Goal: Task Accomplishment & Management: Complete application form

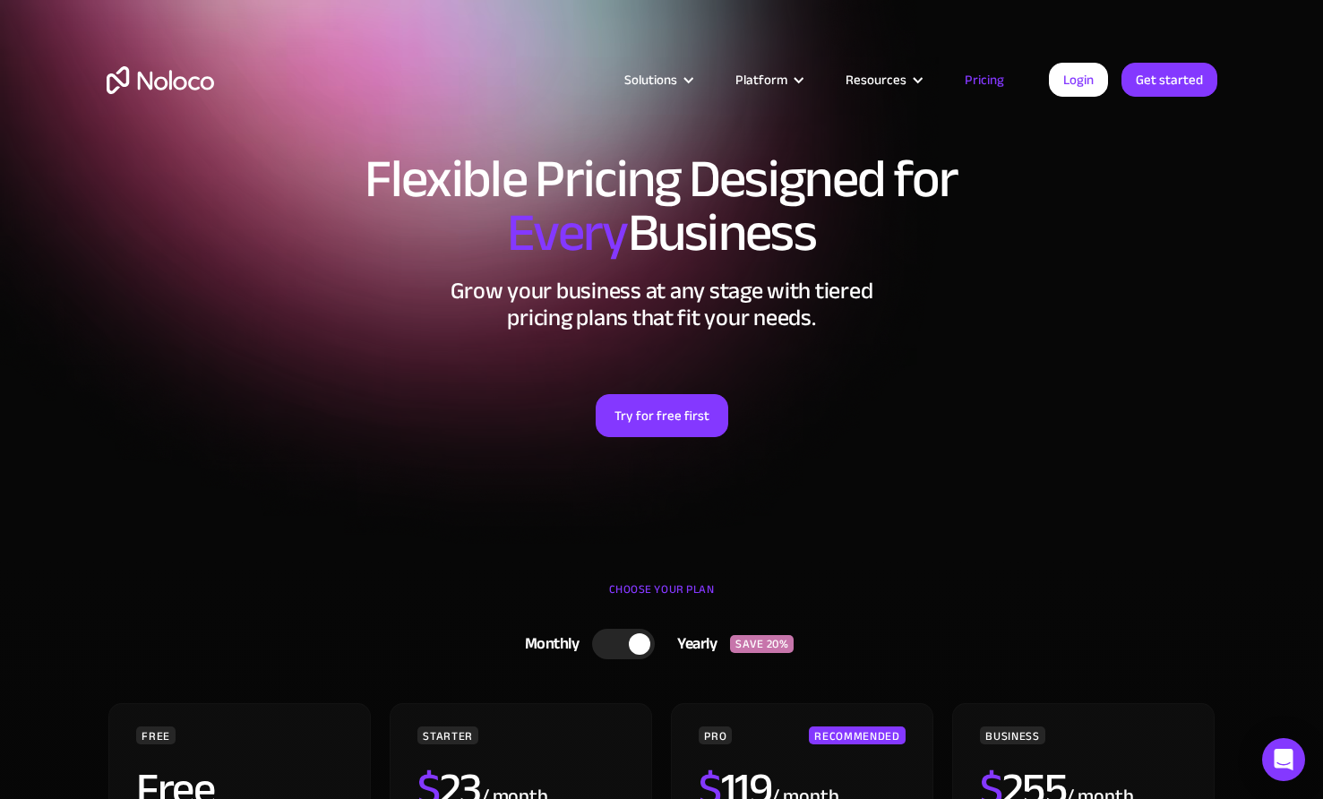
click at [193, 88] on img "home" at bounding box center [160, 80] width 107 height 28
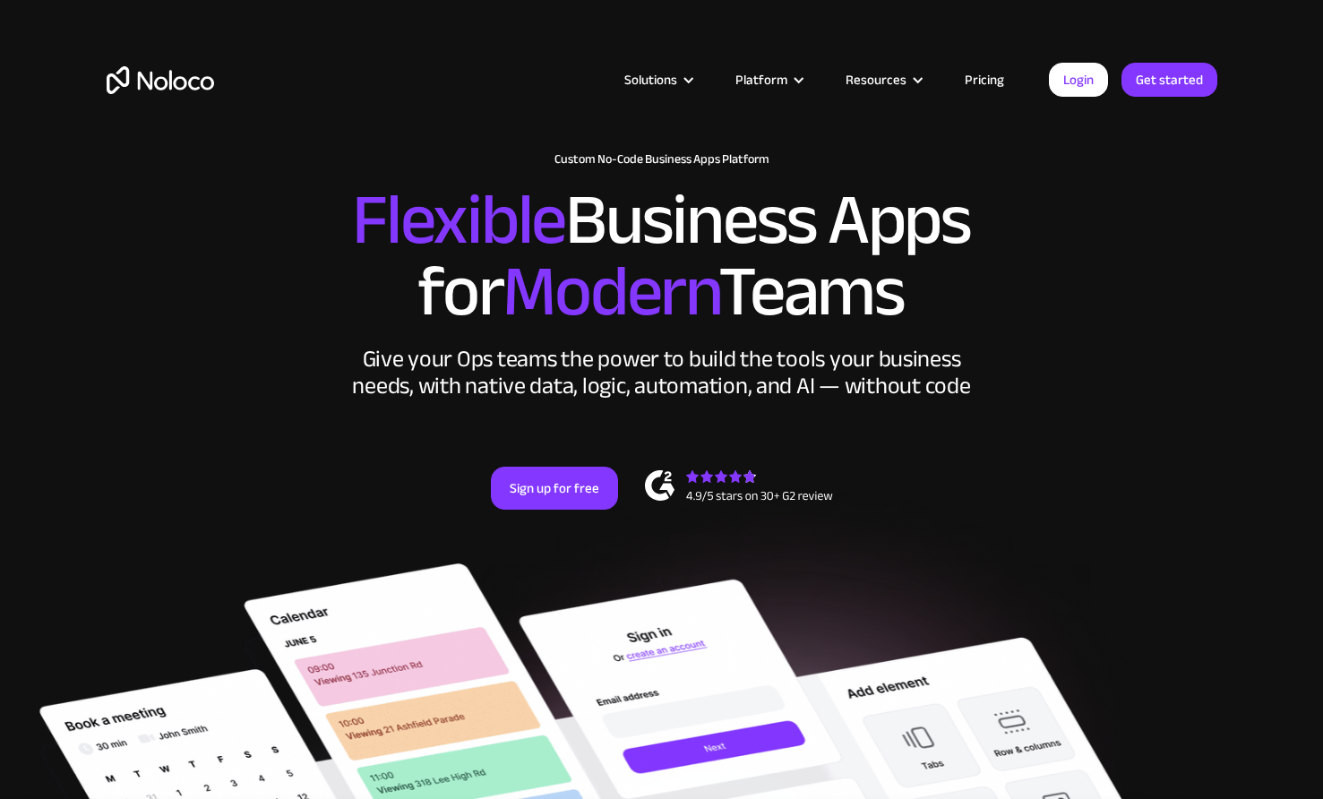
click at [990, 79] on link "Pricing" at bounding box center [984, 79] width 84 height 23
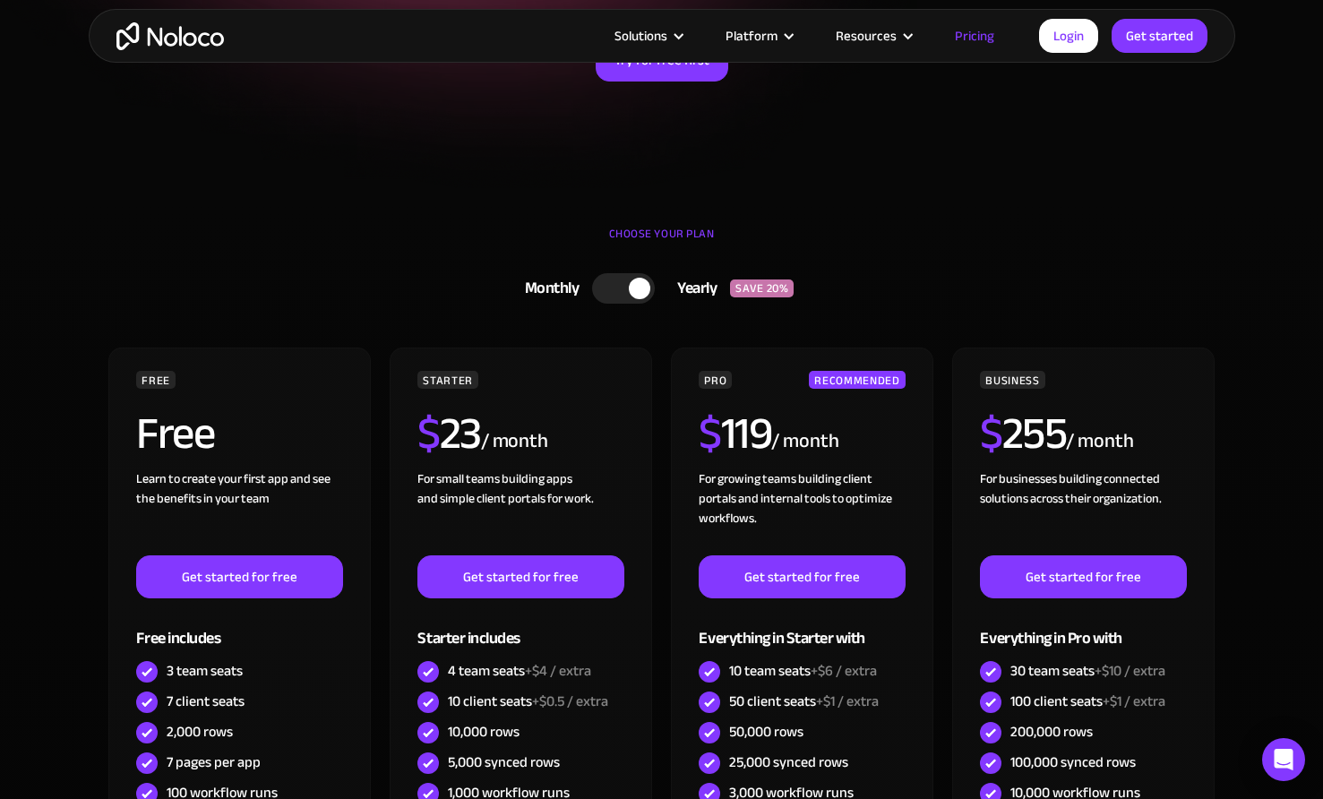
scroll to position [357, 0]
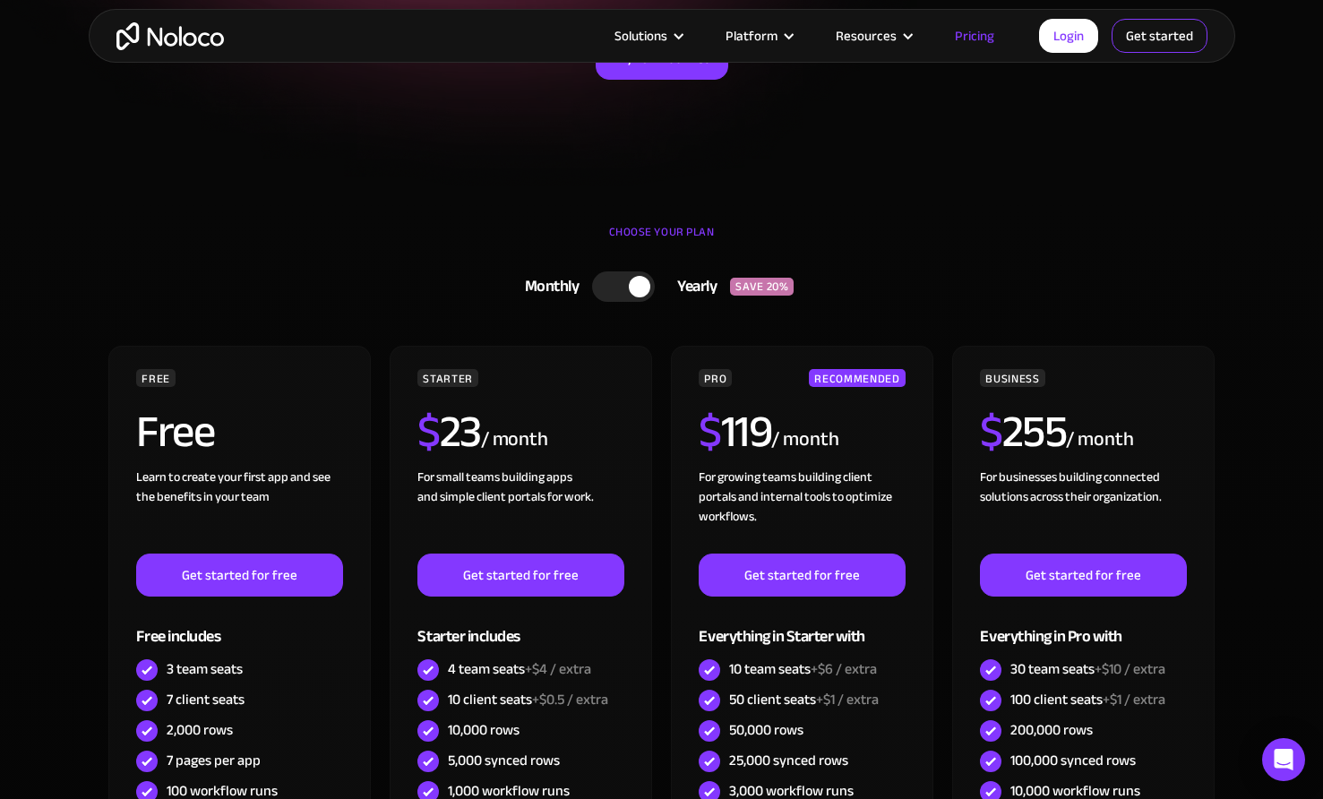
click at [1150, 39] on link "Get started" at bounding box center [1159, 36] width 96 height 34
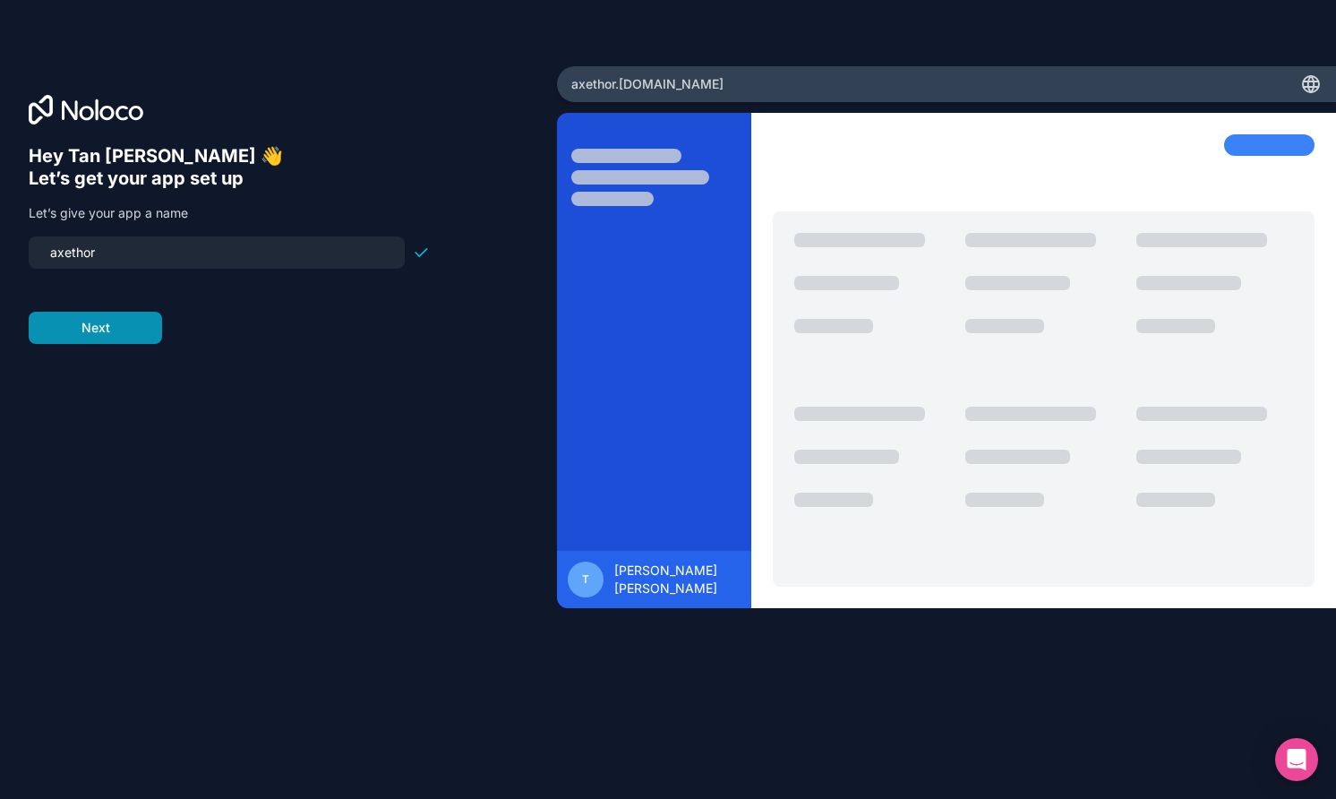
click at [121, 344] on button "Next" at bounding box center [95, 328] width 133 height 32
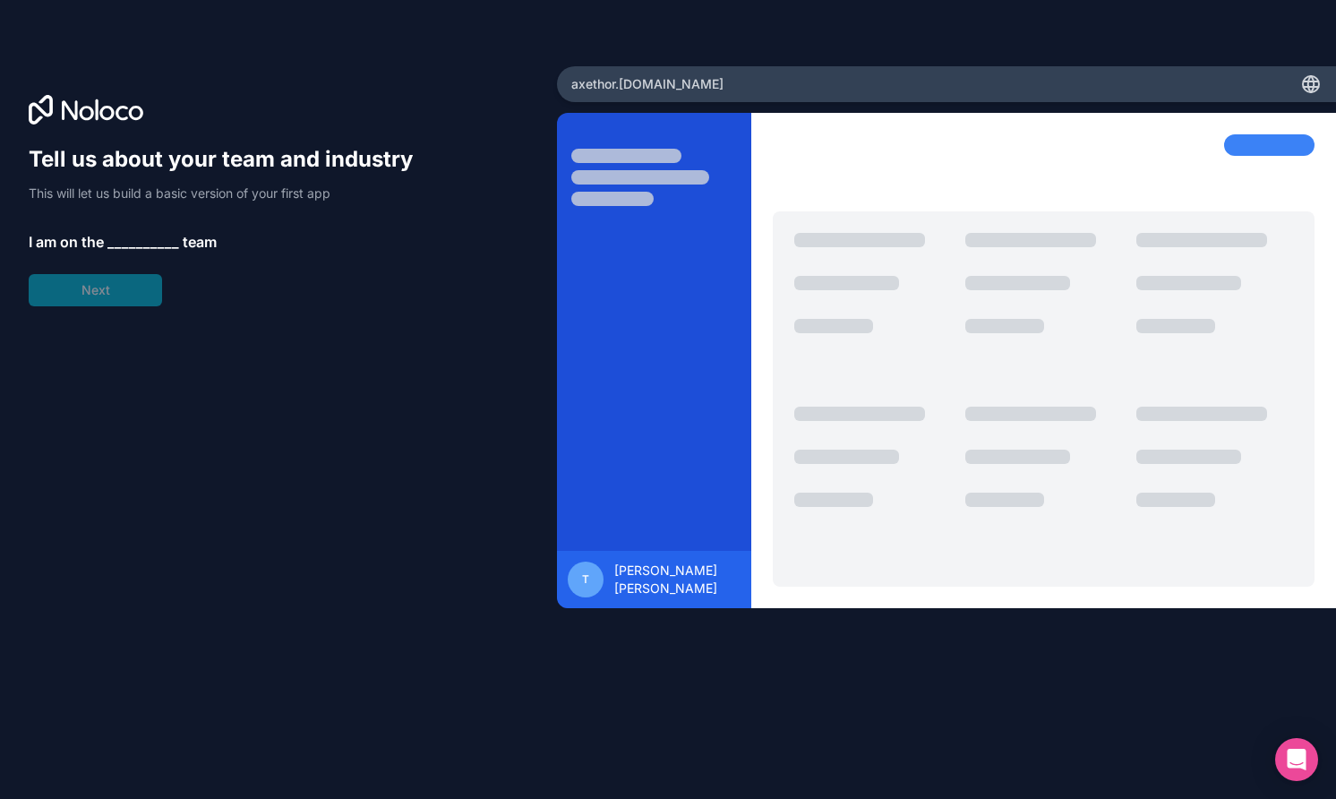
click at [151, 253] on span "__________" at bounding box center [143, 241] width 72 height 21
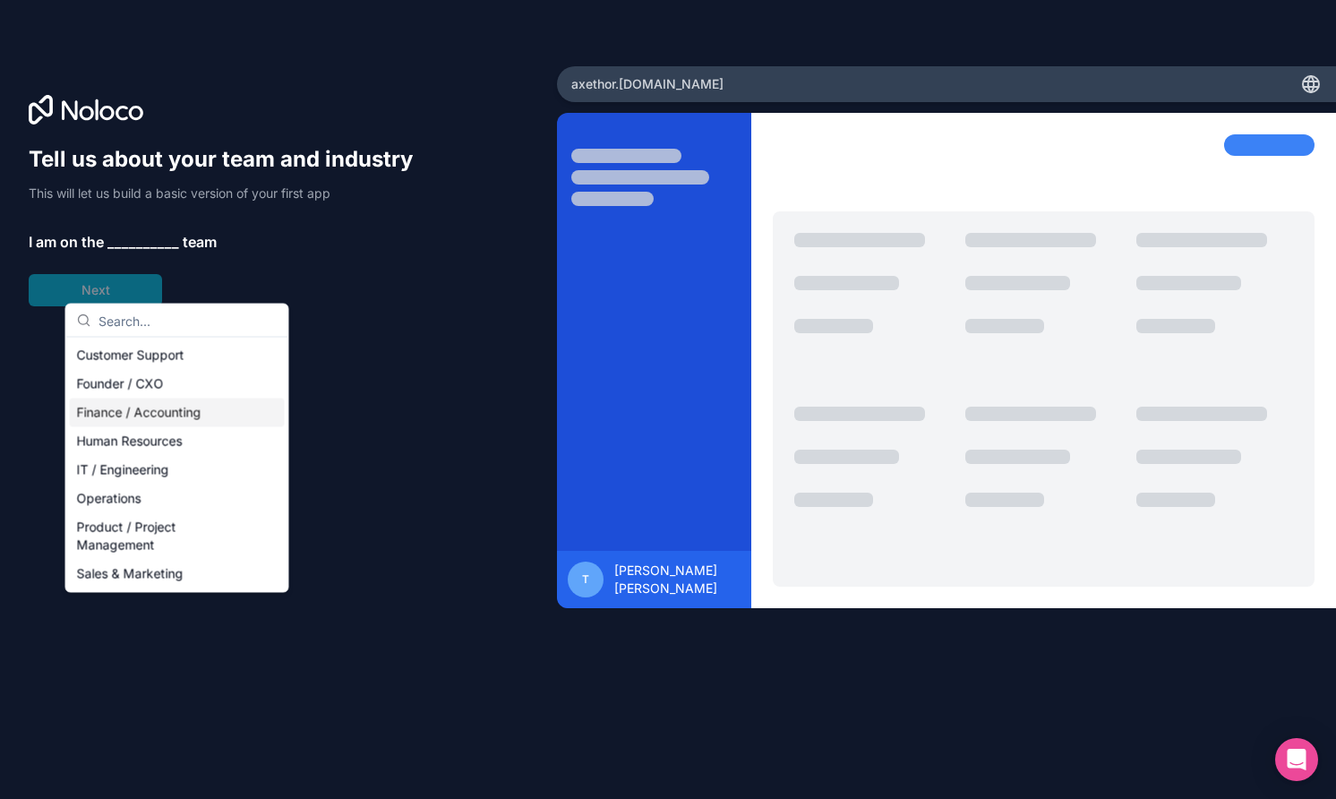
scroll to position [47, 0]
click at [162, 484] on div "IT / Engineering" at bounding box center [177, 470] width 215 height 29
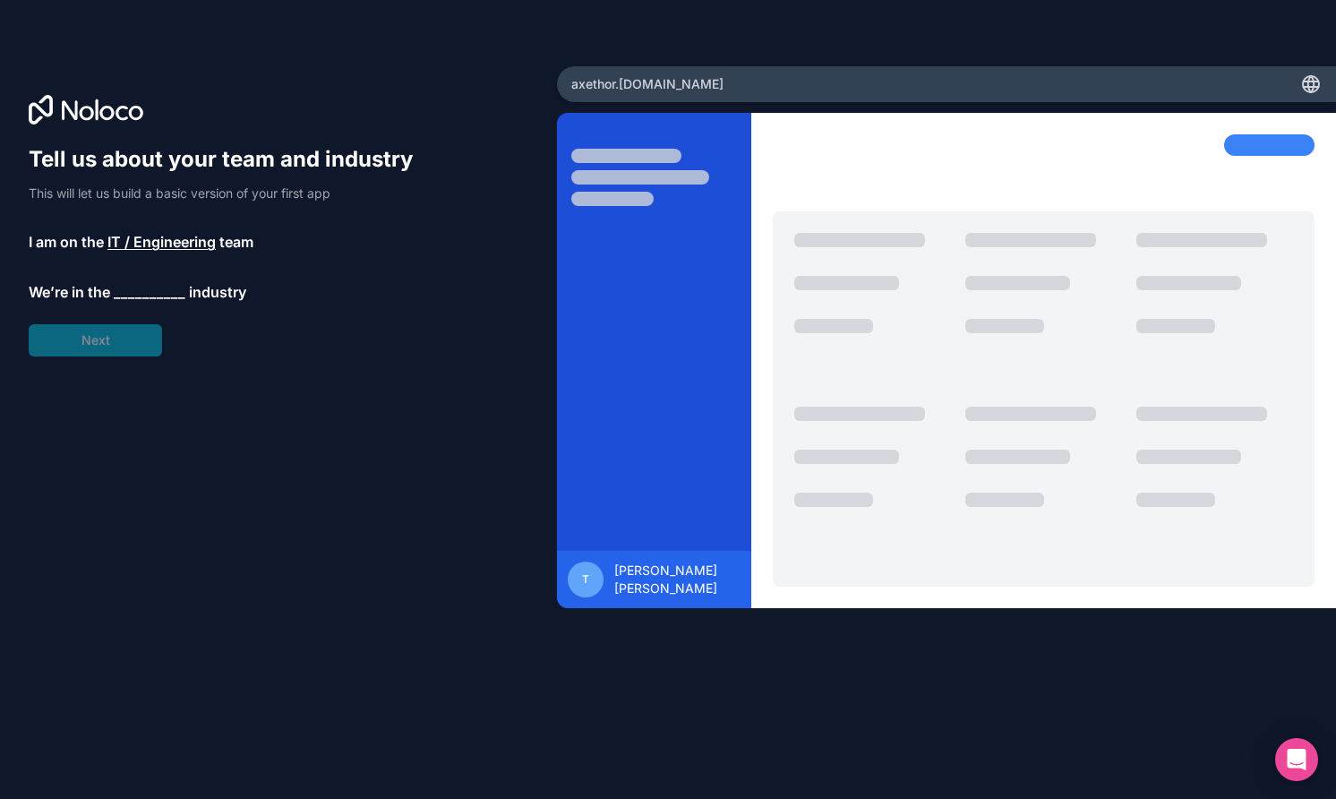
click at [176, 303] on span "__________" at bounding box center [150, 291] width 72 height 21
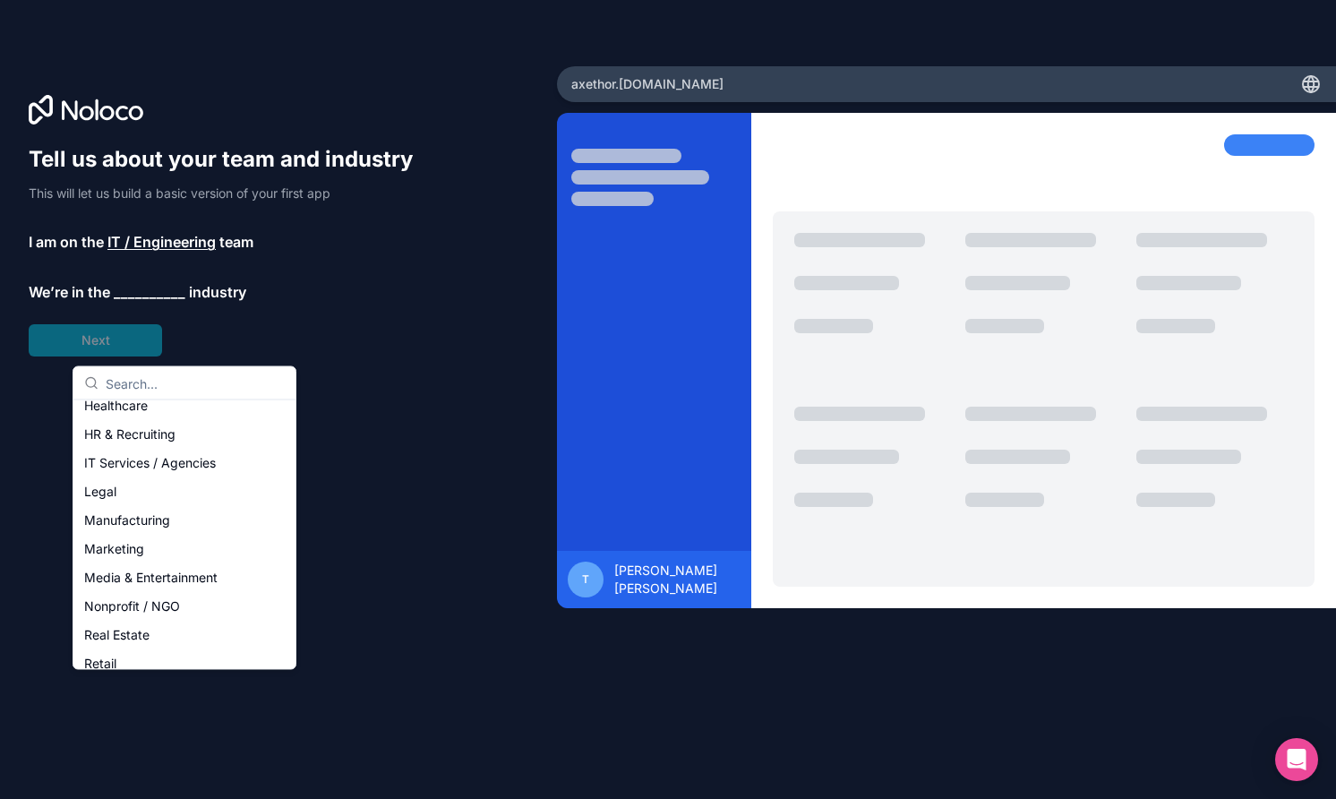
scroll to position [159, 0]
click at [151, 475] on div "IT Services / Agencies" at bounding box center [184, 460] width 215 height 29
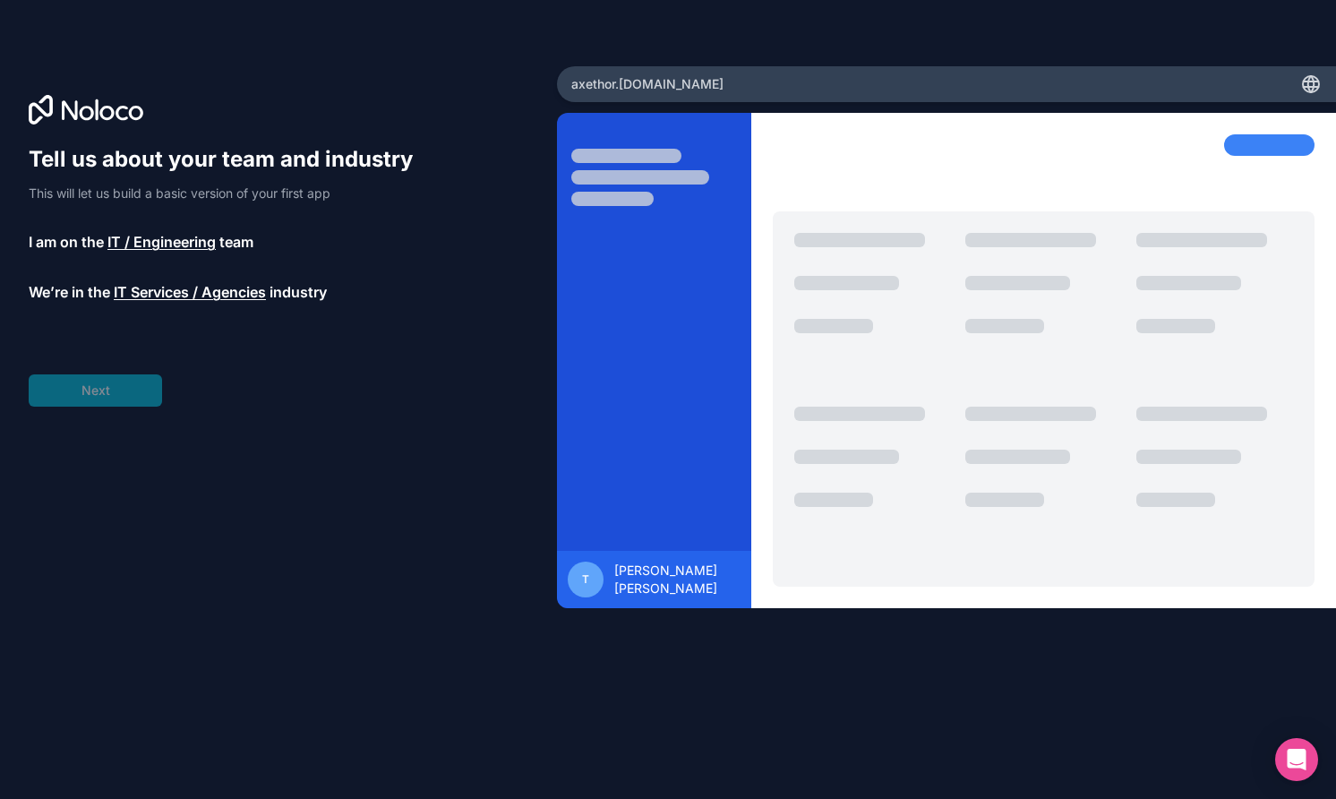
click at [147, 407] on div "Tell us about your team and industry This will let us build a basic version of …" at bounding box center [229, 275] width 401 height 261
click at [156, 353] on span "__________" at bounding box center [134, 341] width 72 height 21
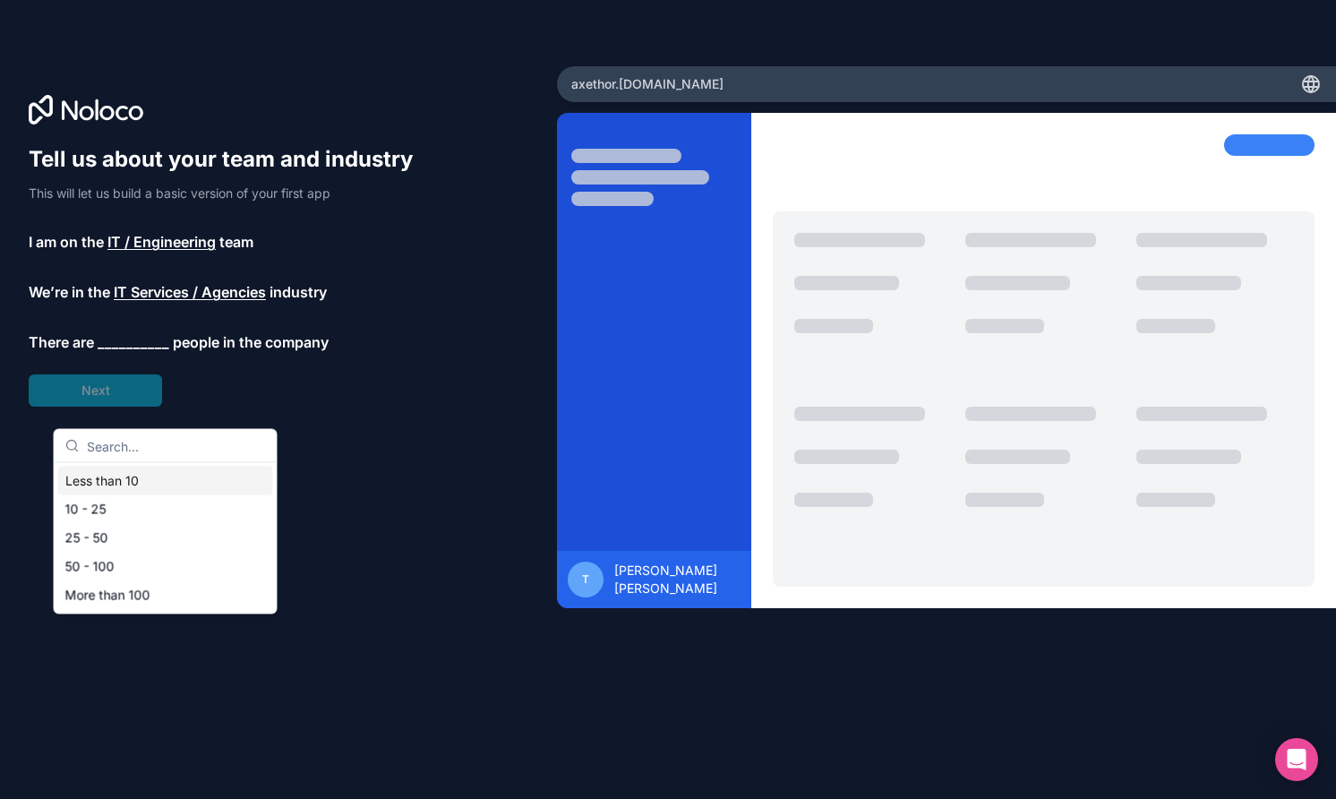
click at [130, 488] on div "Less than 10" at bounding box center [165, 481] width 215 height 29
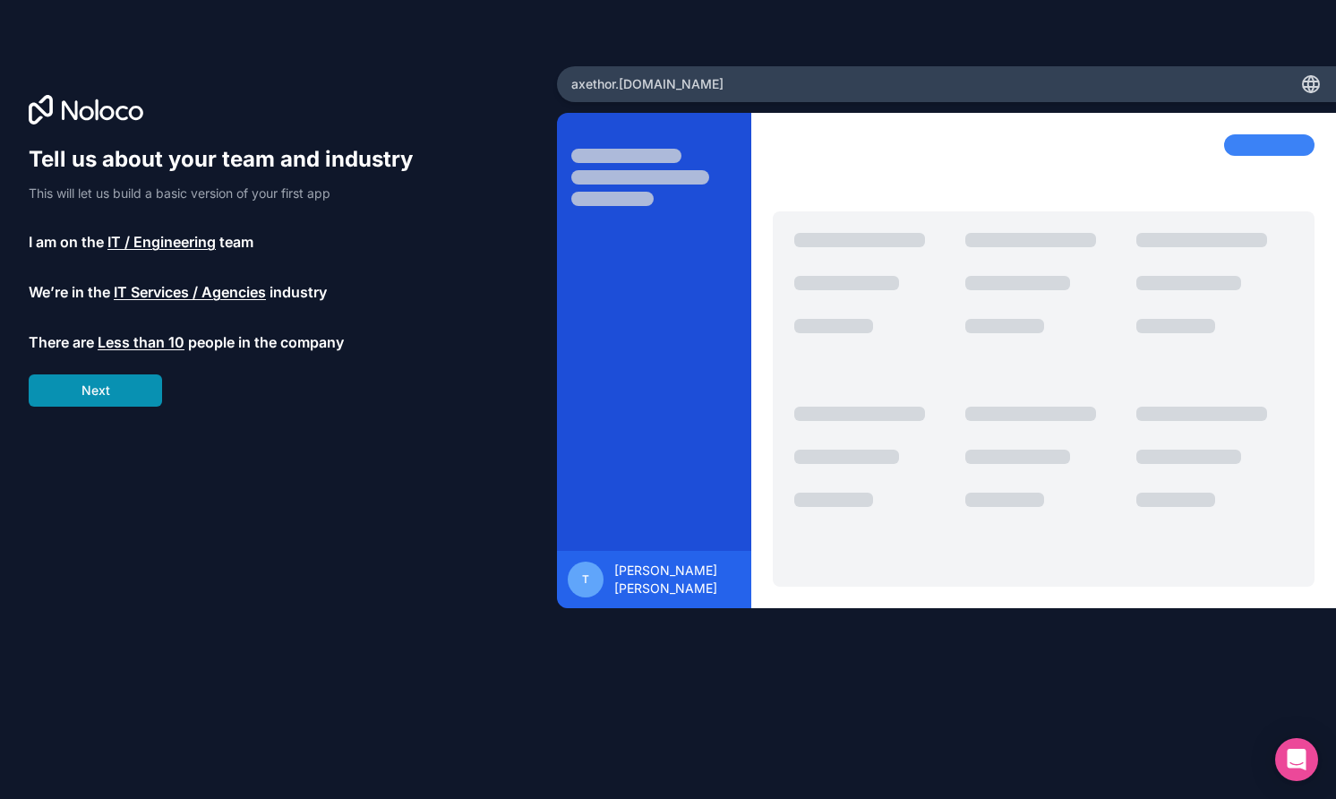
click at [130, 407] on button "Next" at bounding box center [95, 390] width 133 height 32
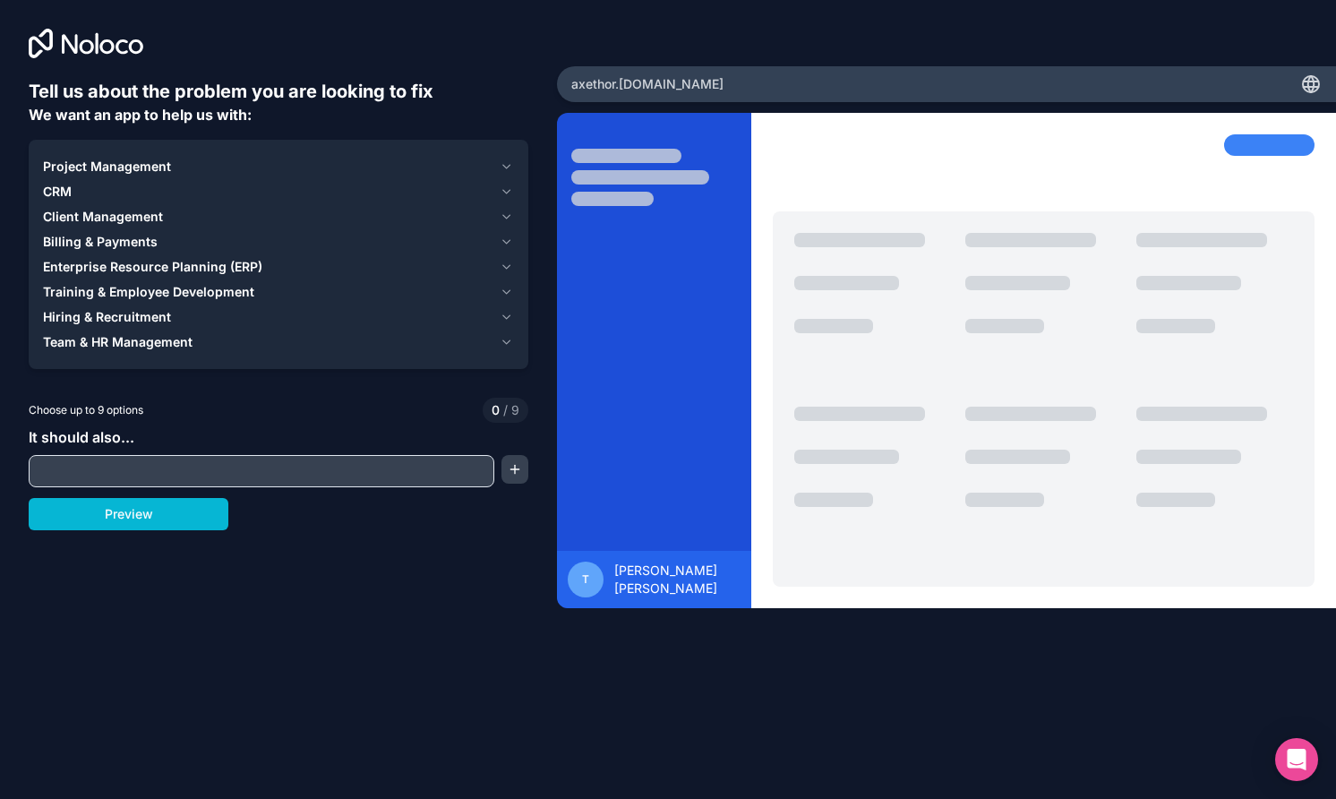
click at [500, 199] on icon "button" at bounding box center [506, 191] width 13 height 14
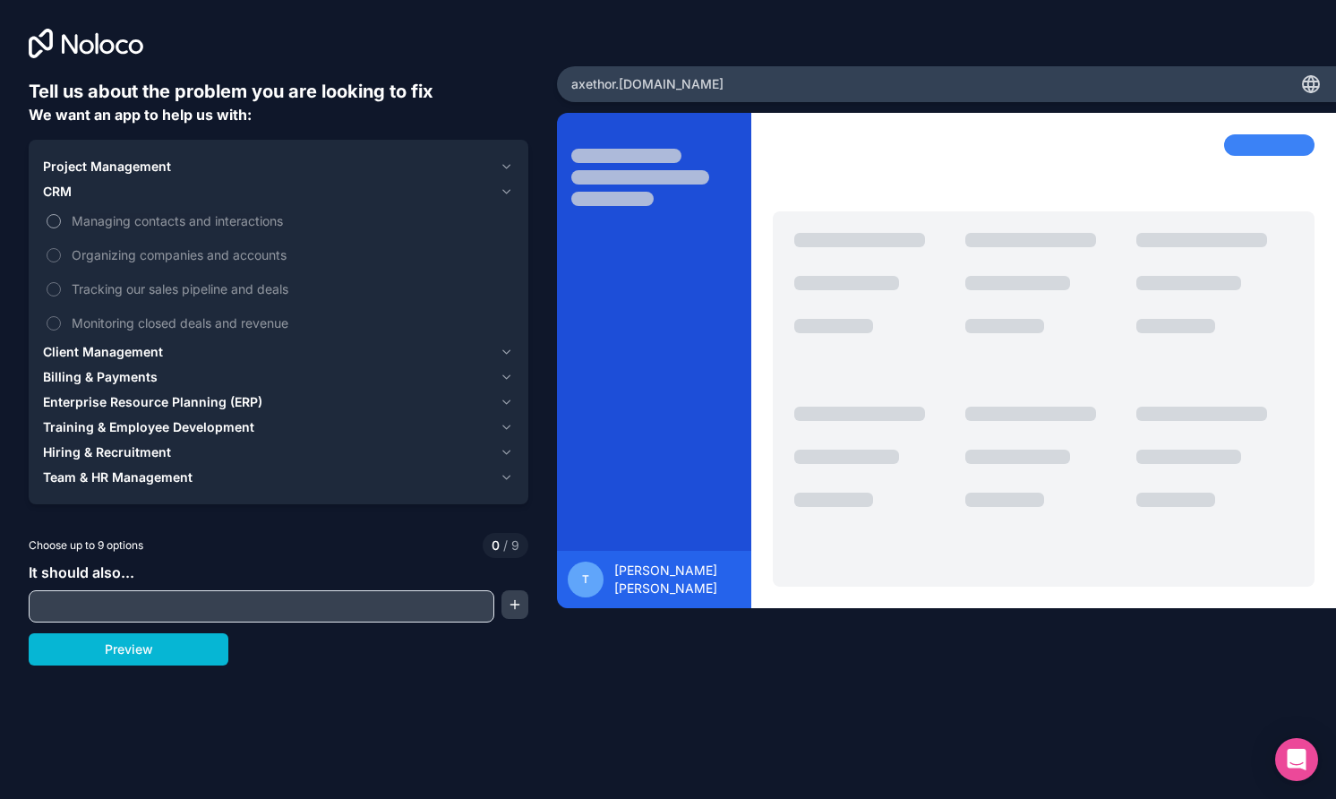
click at [61, 228] on button "Managing contacts and interactions" at bounding box center [54, 221] width 14 height 14
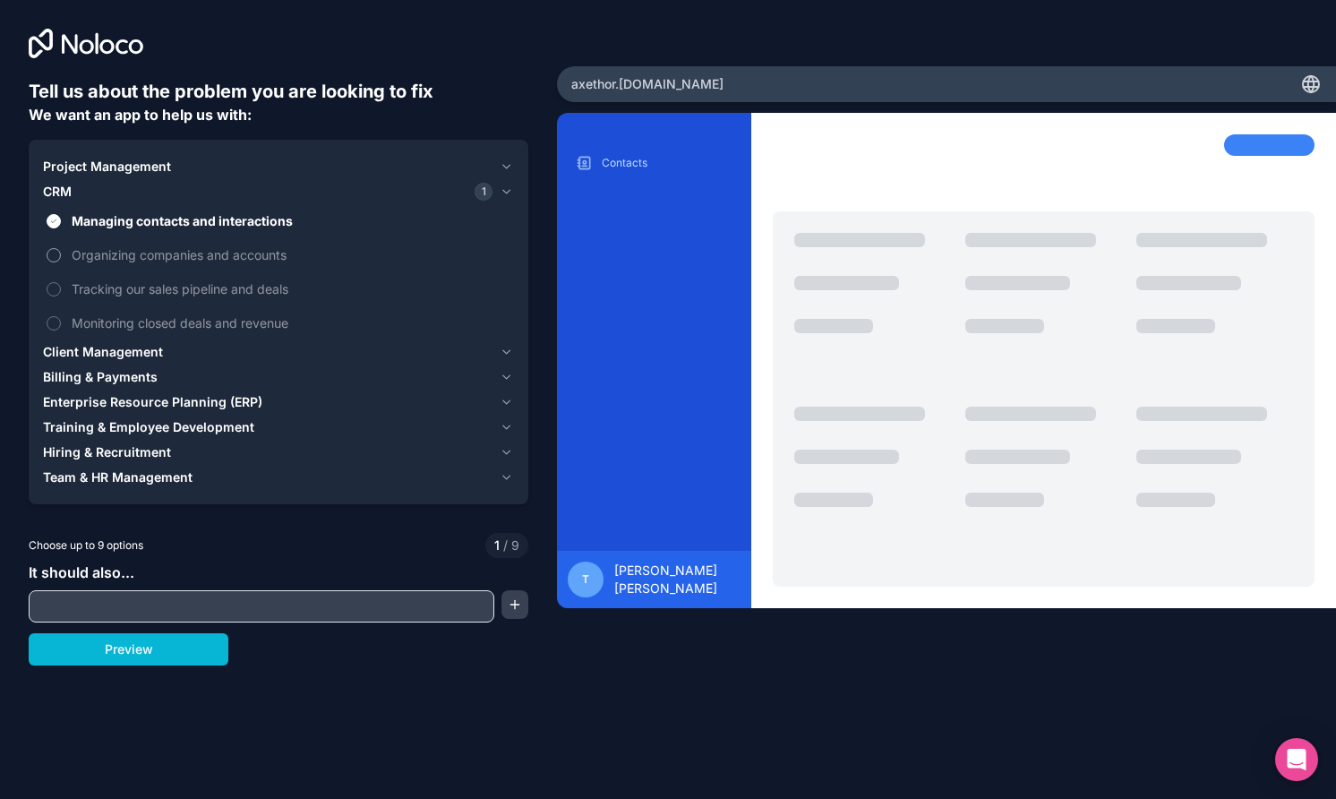
click at [61, 262] on button "Organizing companies and accounts" at bounding box center [54, 255] width 14 height 14
click at [73, 237] on label "Managing contacts and interactions" at bounding box center [278, 220] width 471 height 33
click at [61, 228] on button "Managing contacts and interactions" at bounding box center [54, 221] width 14 height 14
click at [61, 296] on button "Tracking our sales pipeline and deals" at bounding box center [54, 289] width 14 height 14
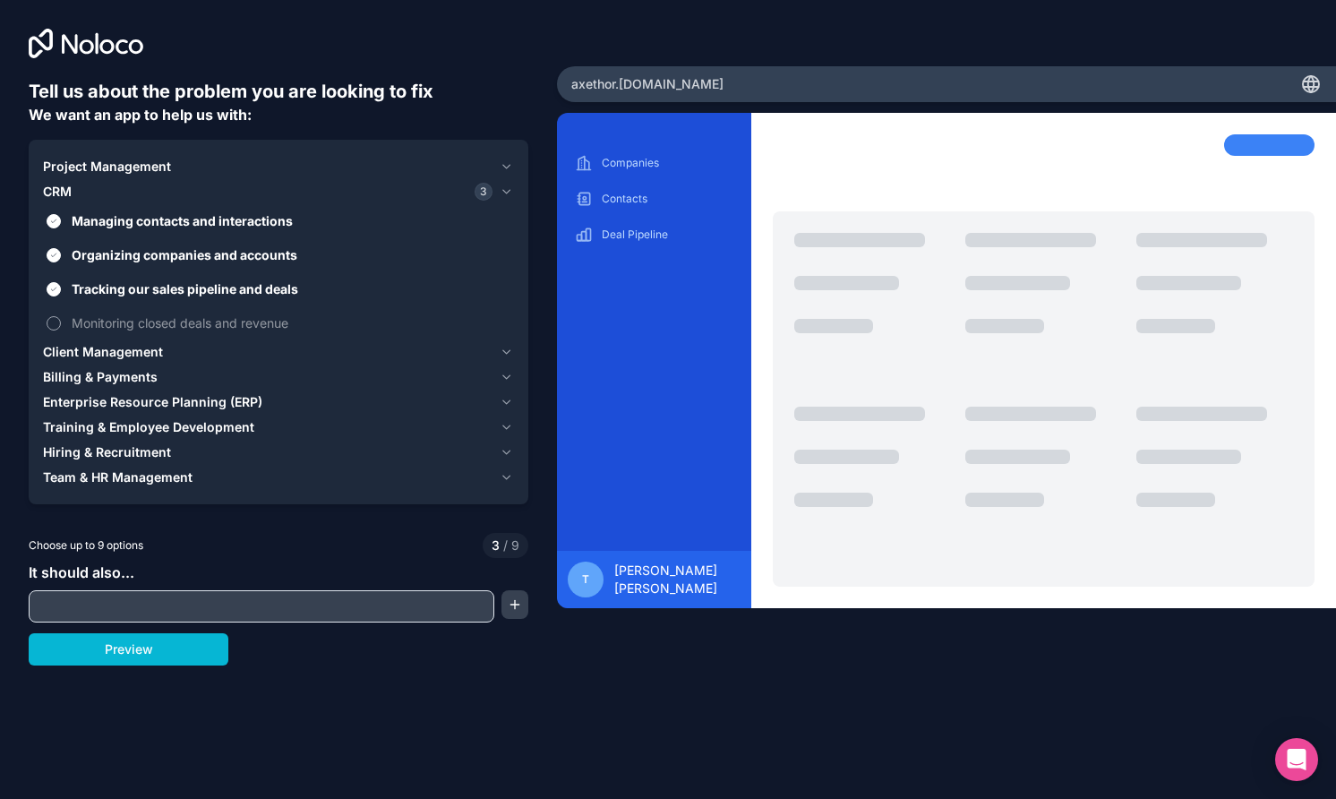
click at [61, 330] on button "Monitoring closed deals and revenue" at bounding box center [54, 323] width 14 height 14
click at [258, 361] on div "Client Management" at bounding box center [268, 352] width 450 height 18
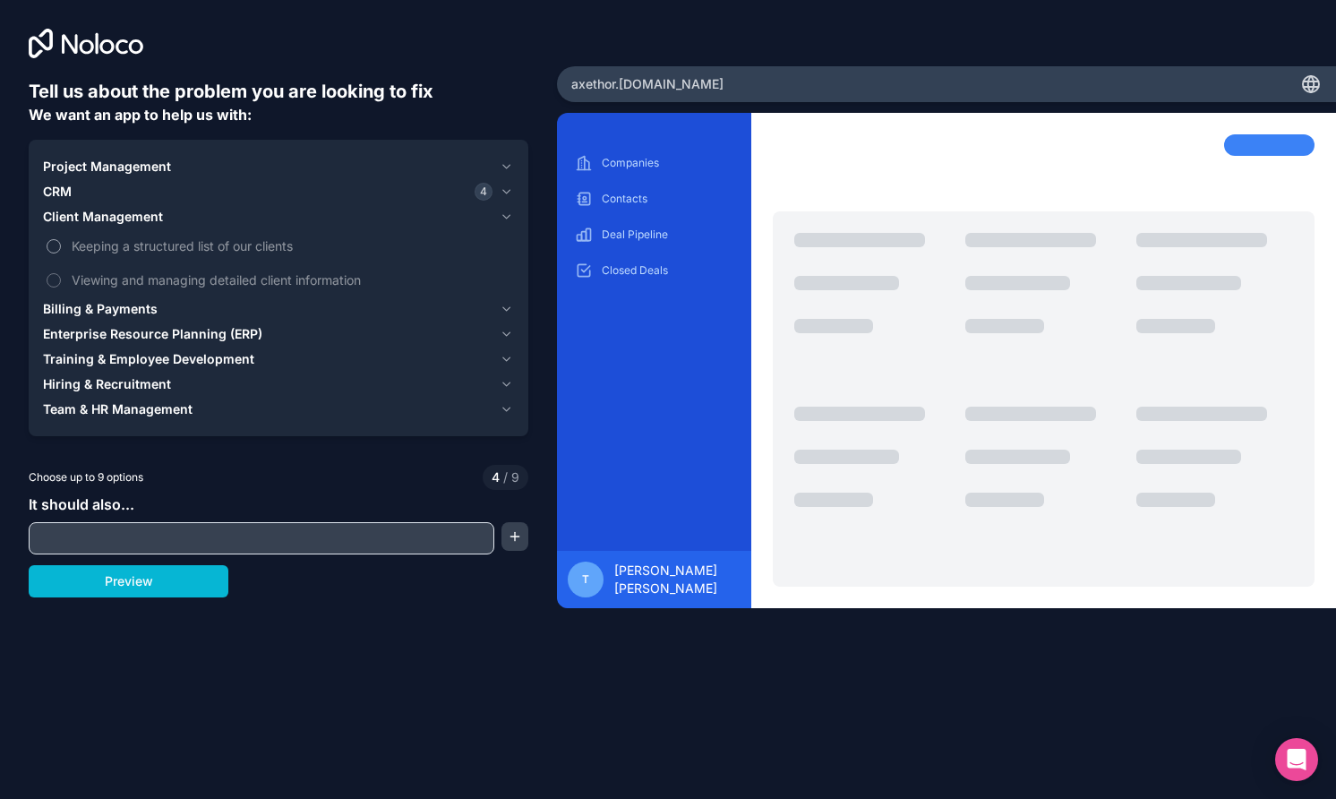
click at [134, 255] on span "Keeping a structured list of our clients" at bounding box center [291, 245] width 439 height 19
click at [61, 253] on button "Keeping a structured list of our clients" at bounding box center [54, 246] width 14 height 14
click at [138, 318] on span "Billing & Payments" at bounding box center [100, 309] width 115 height 18
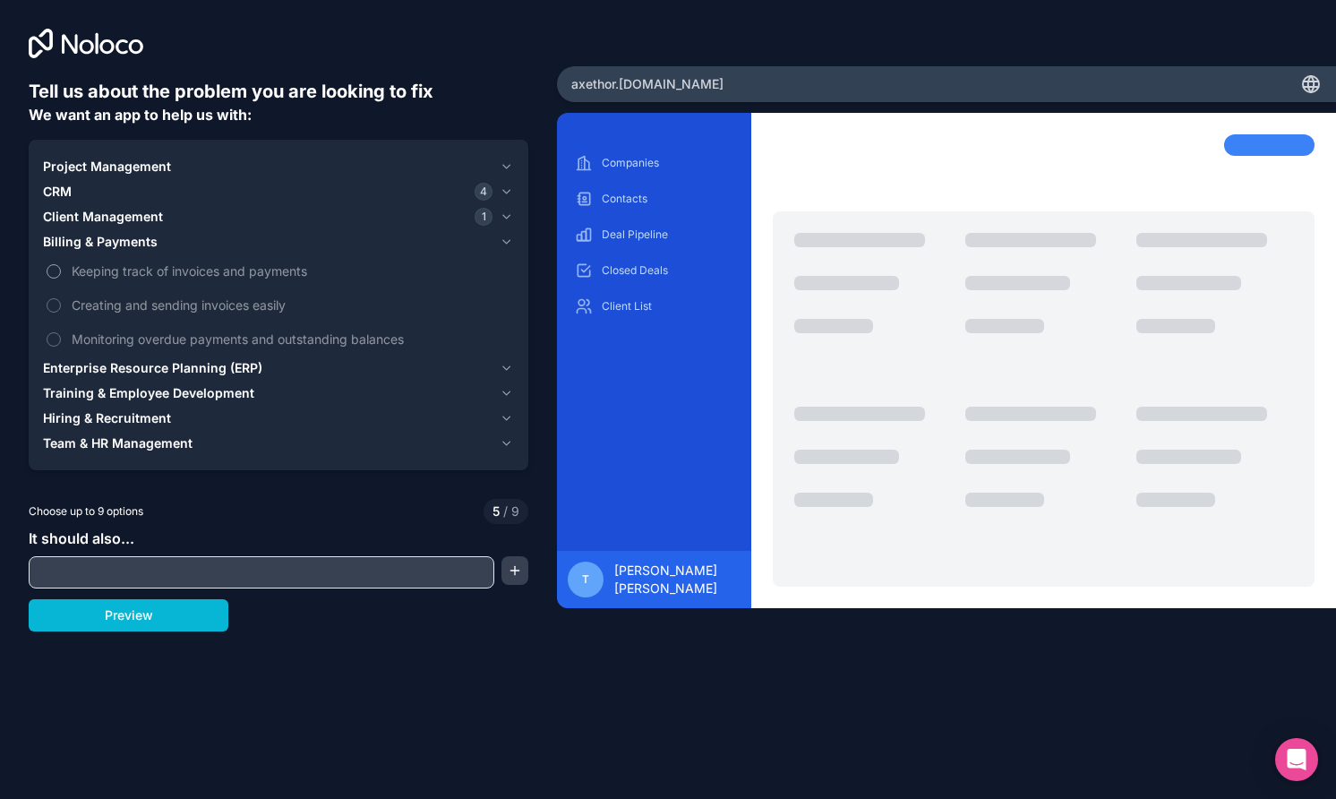
click at [164, 280] on span "Keeping track of invoices and payments" at bounding box center [291, 270] width 439 height 19
click at [61, 279] on button "Keeping track of invoices and payments" at bounding box center [54, 271] width 14 height 14
click at [146, 176] on span "Project Management" at bounding box center [107, 167] width 128 height 18
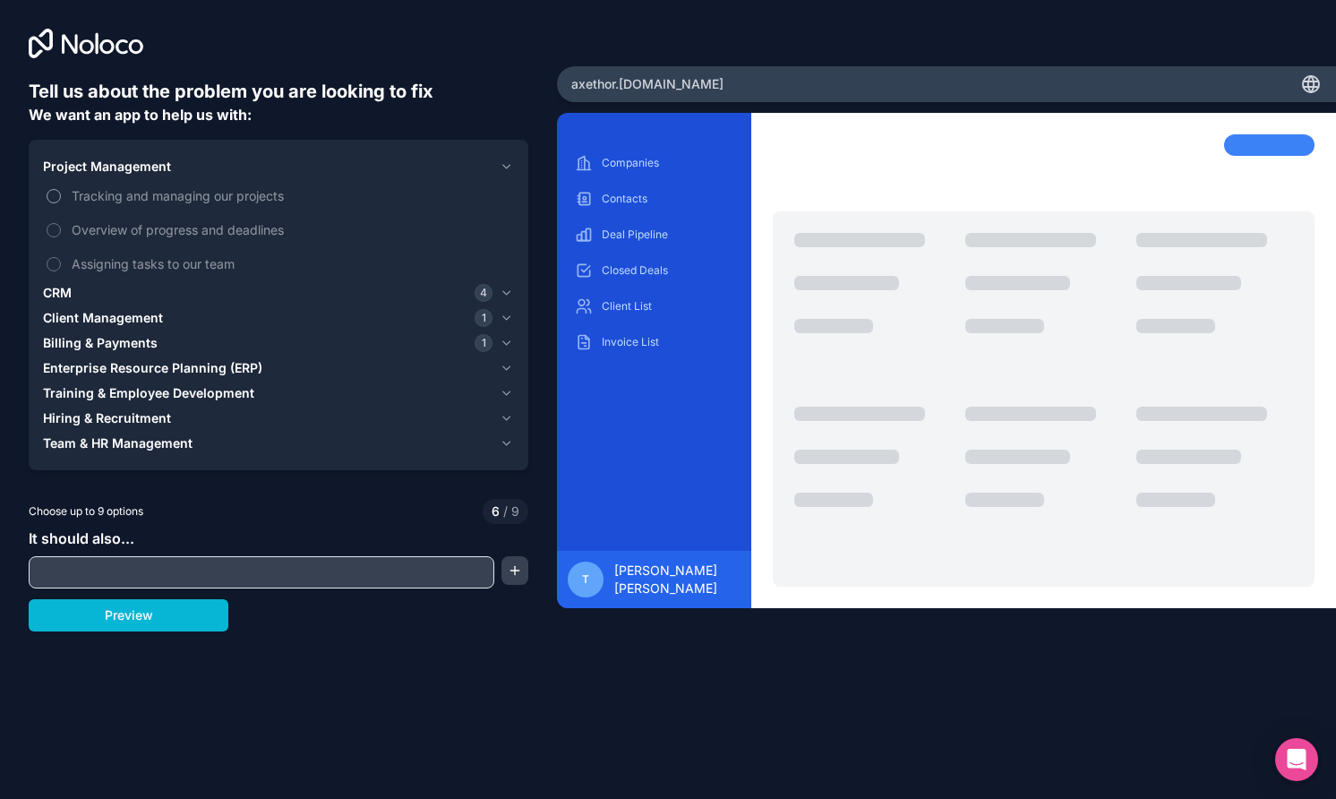
click at [253, 205] on span "Tracking and managing our projects" at bounding box center [291, 195] width 439 height 19
click at [61, 203] on button "Tracking and managing our projects" at bounding box center [54, 196] width 14 height 14
click at [251, 239] on span "Overview of progress and deadlines" at bounding box center [291, 229] width 439 height 19
click at [61, 237] on button "Overview of progress and deadlines" at bounding box center [54, 230] width 14 height 14
click at [72, 302] on span "CRM" at bounding box center [57, 293] width 29 height 18
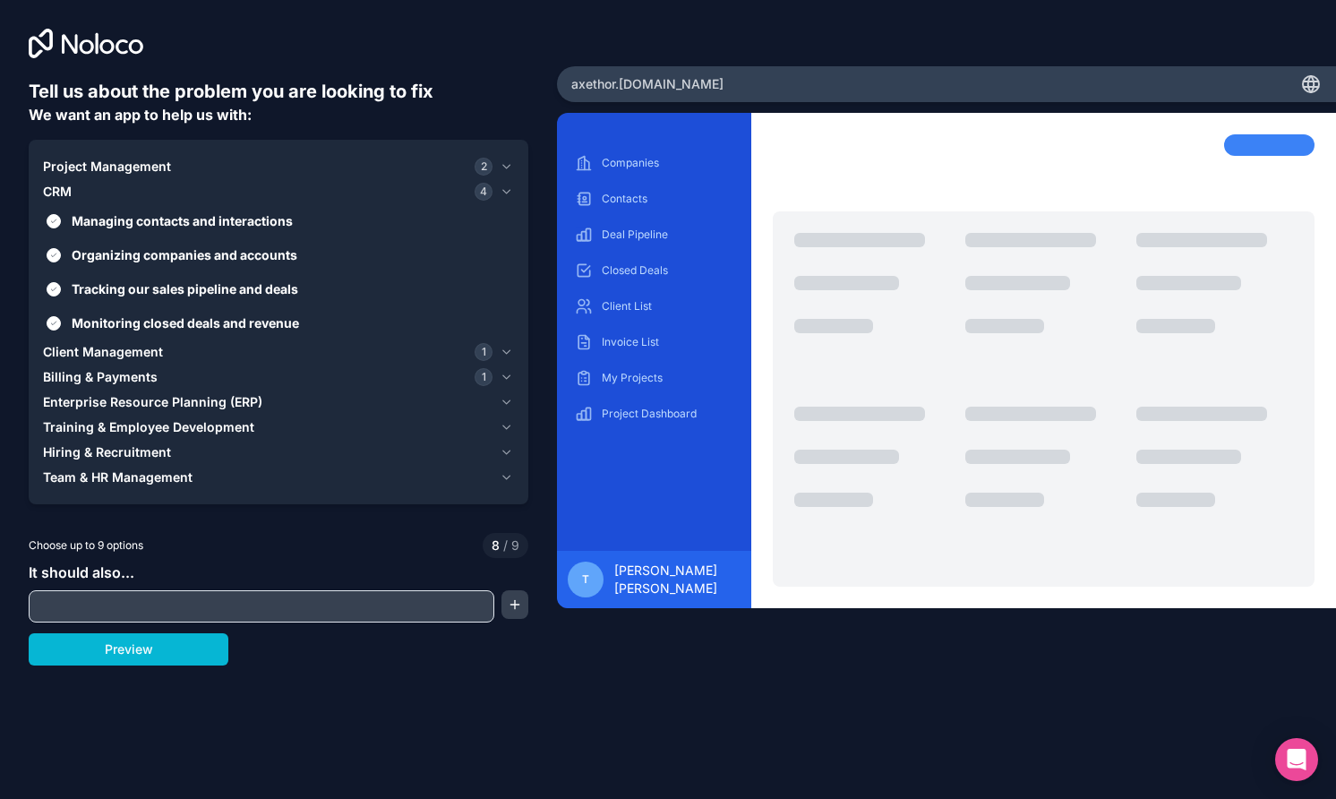
click at [147, 361] on span "Client Management" at bounding box center [103, 352] width 120 height 18
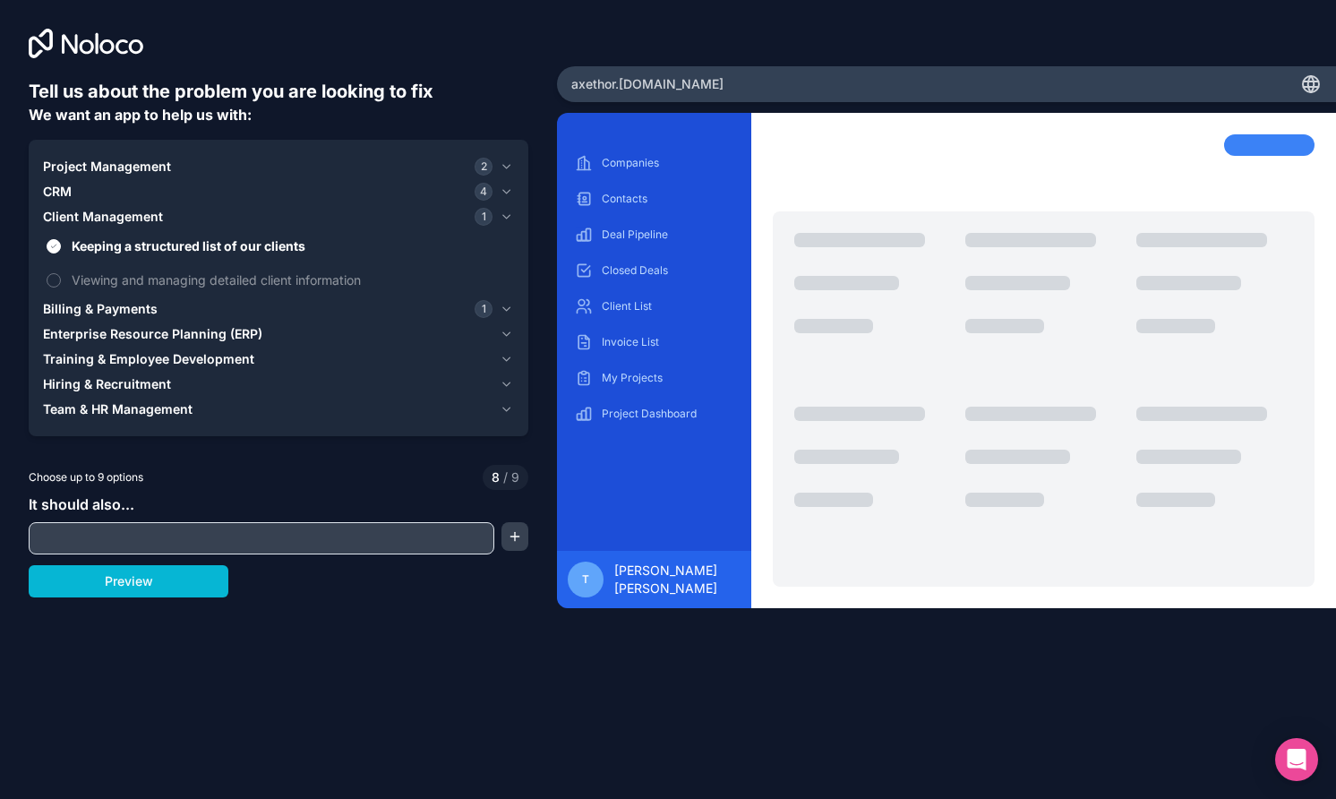
click at [131, 318] on span "Billing & Payments" at bounding box center [100, 309] width 115 height 18
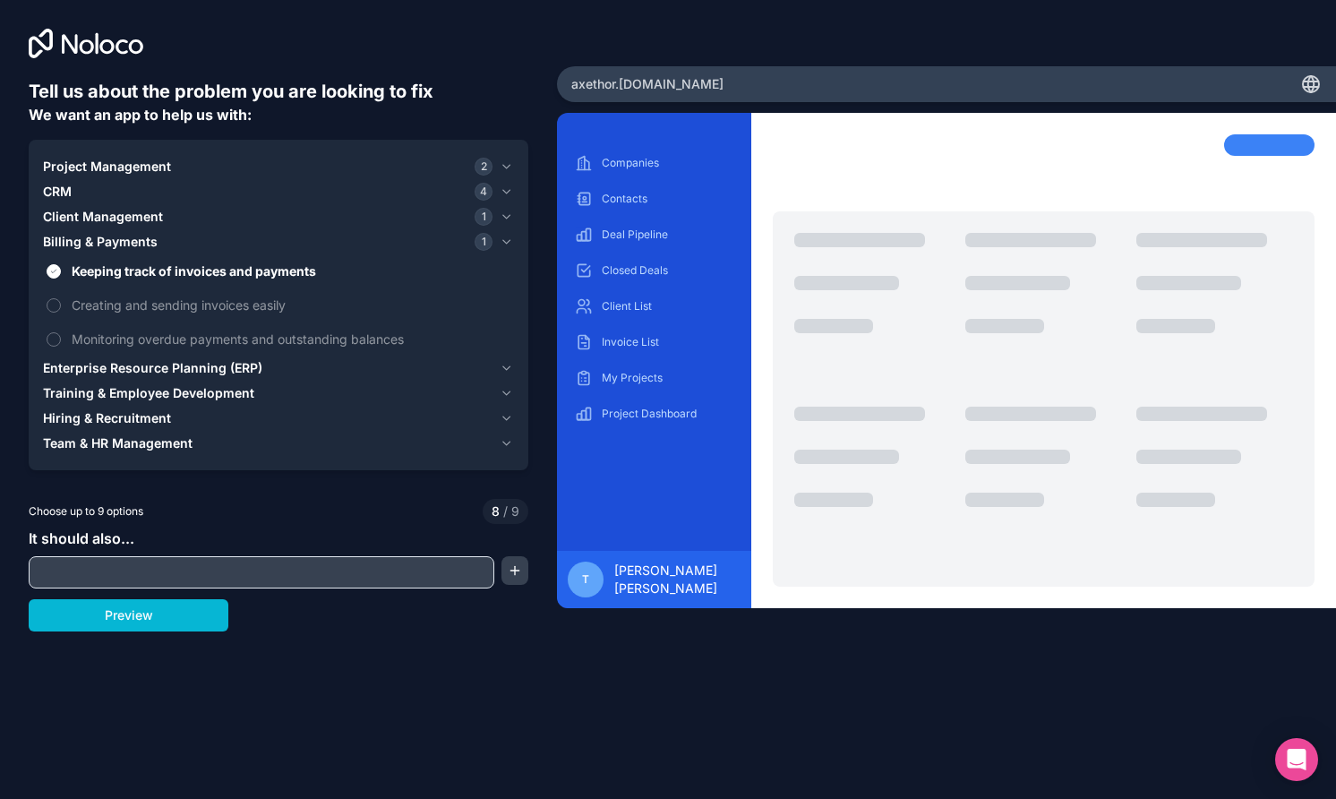
click at [129, 377] on span "Enterprise Resource Planning (ERP)" at bounding box center [152, 368] width 219 height 18
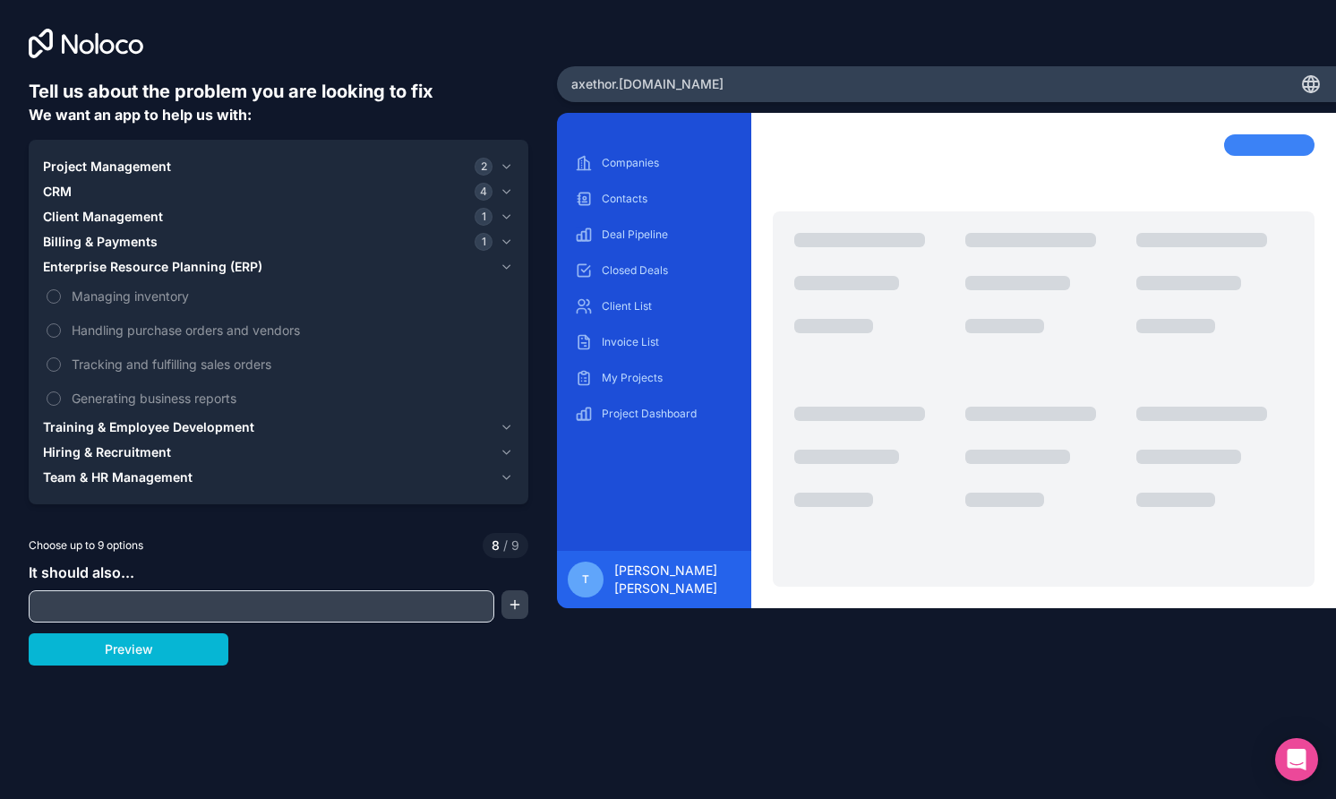
click at [133, 436] on span "Training & Employee Development" at bounding box center [148, 427] width 211 height 18
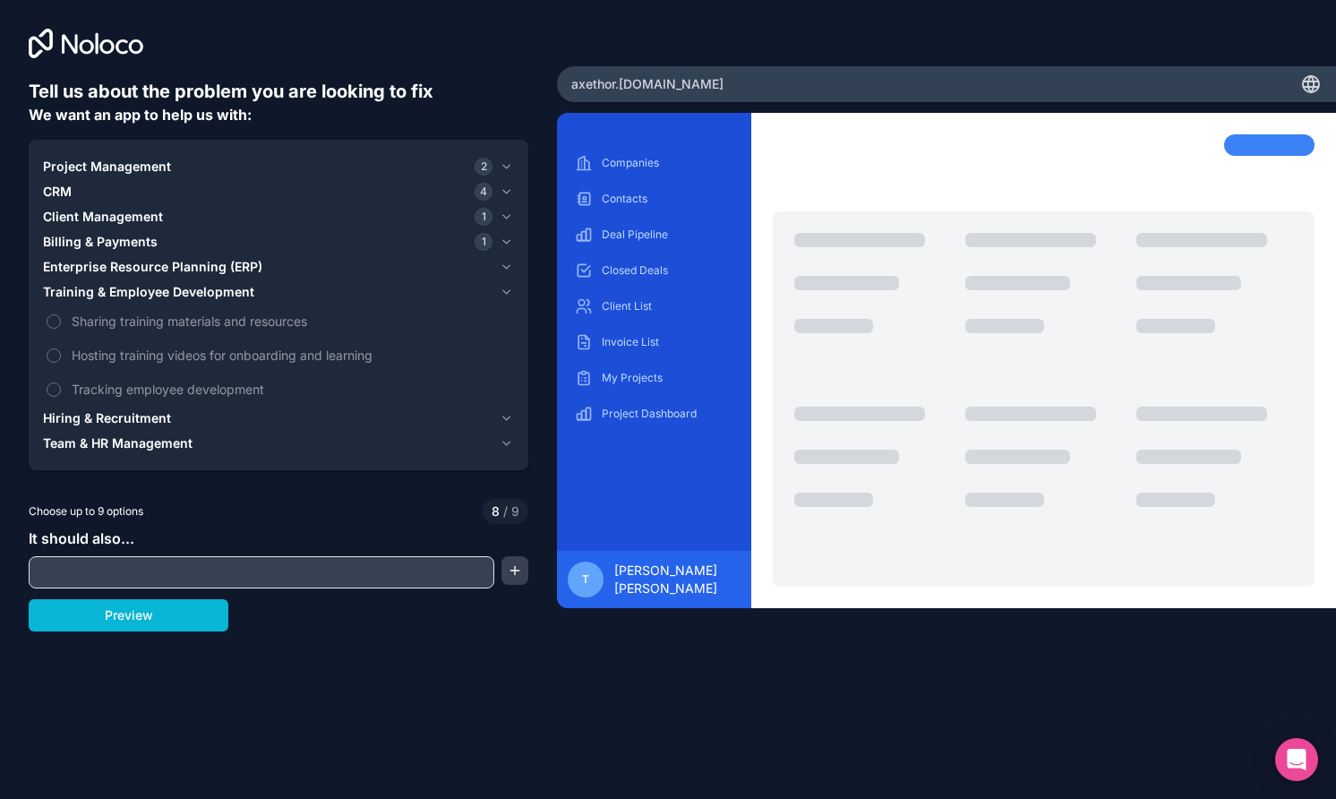
click at [136, 427] on span "Hiring & Recruitment" at bounding box center [107, 418] width 128 height 18
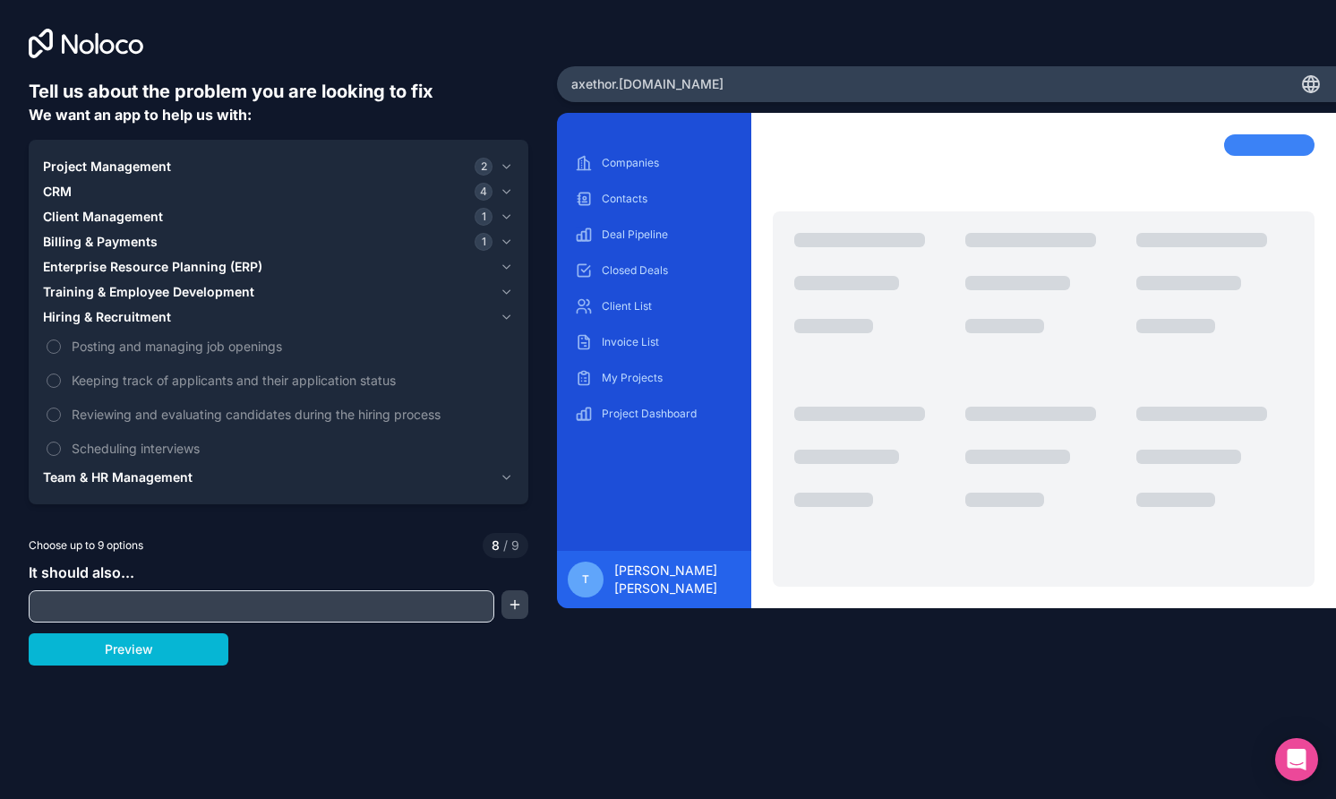
scroll to position [8, 0]
click at [159, 665] on button "Preview" at bounding box center [129, 649] width 200 height 32
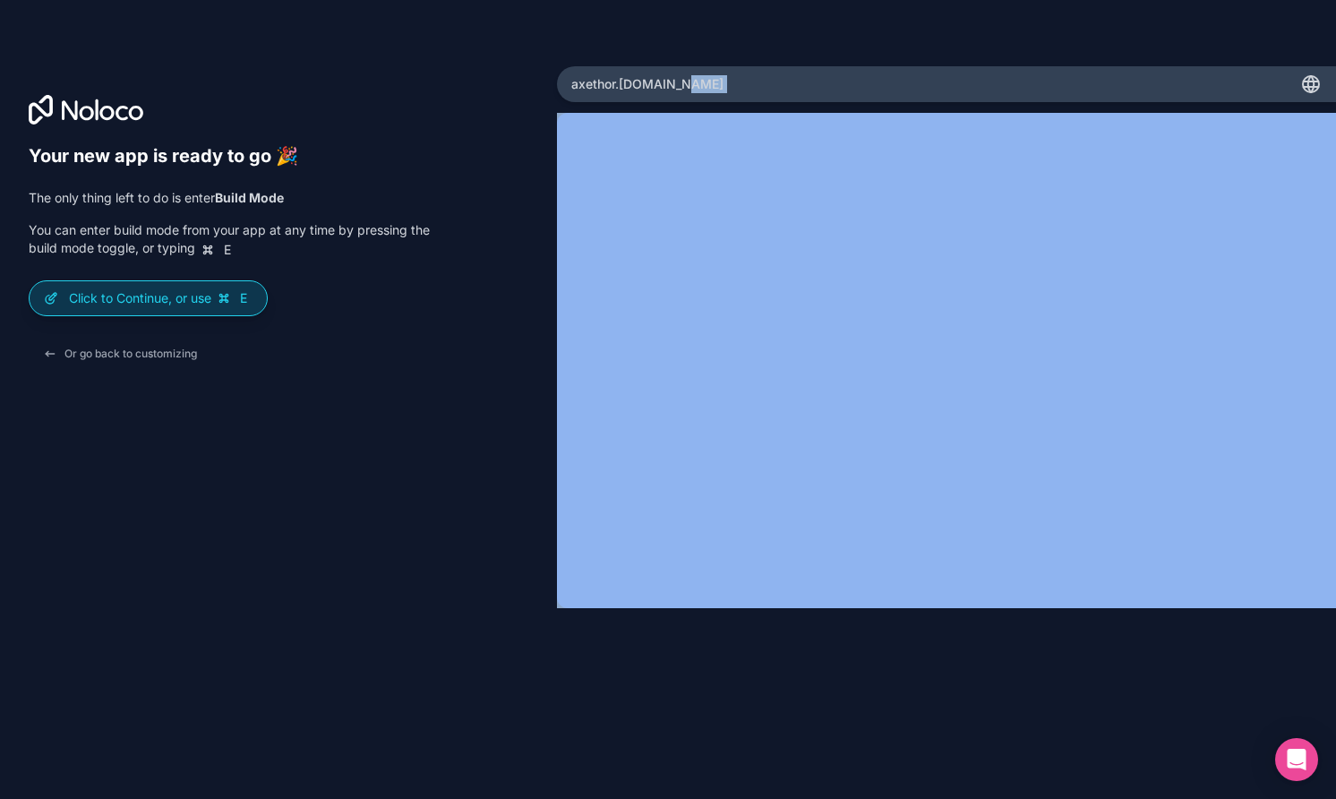
click at [178, 307] on p "Click to Continue, or use E" at bounding box center [161, 298] width 184 height 18
